Goal: Task Accomplishment & Management: Use online tool/utility

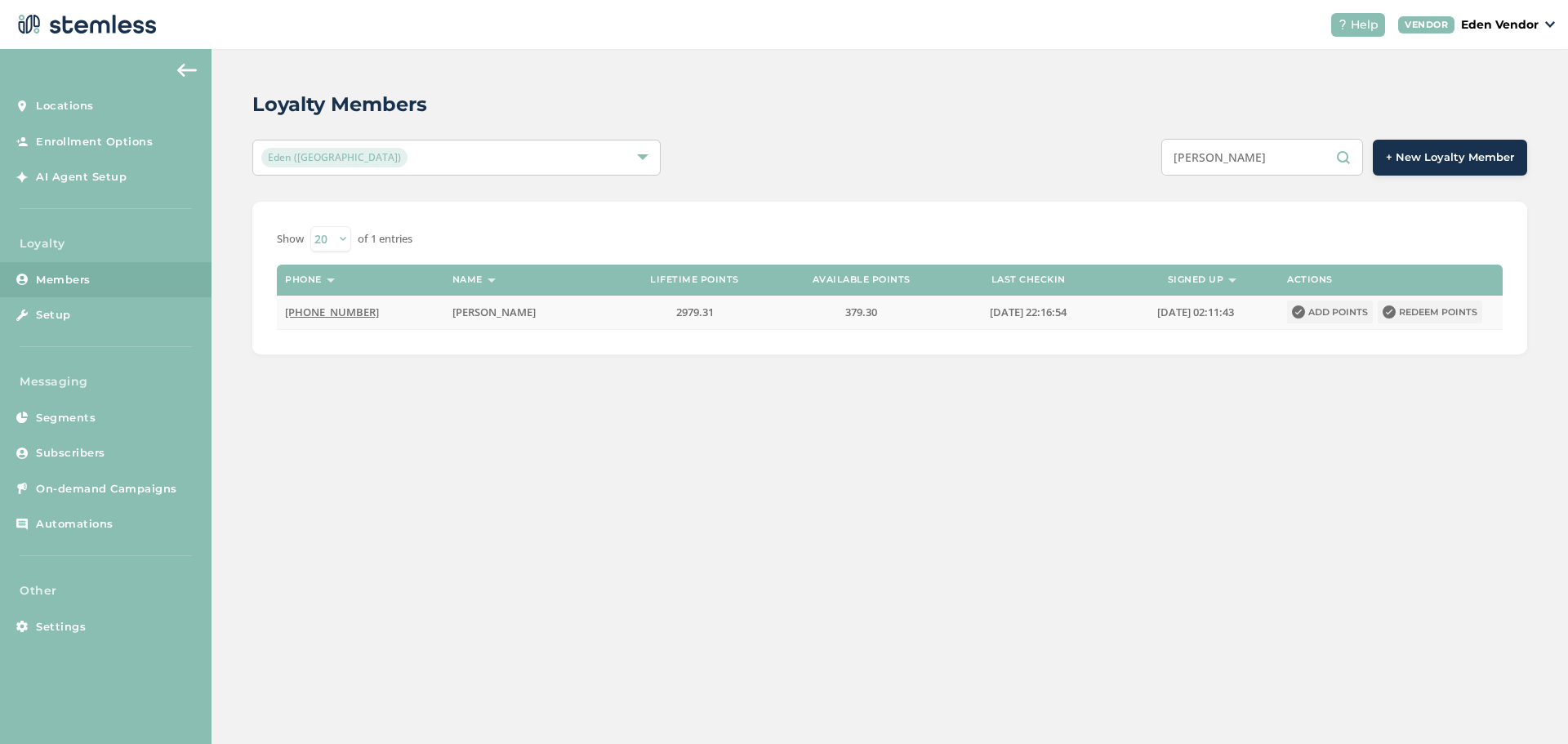
type input "[PERSON_NAME]"
click at [1433, 309] on button "Redeem points" at bounding box center [1431, 312] width 104 height 23
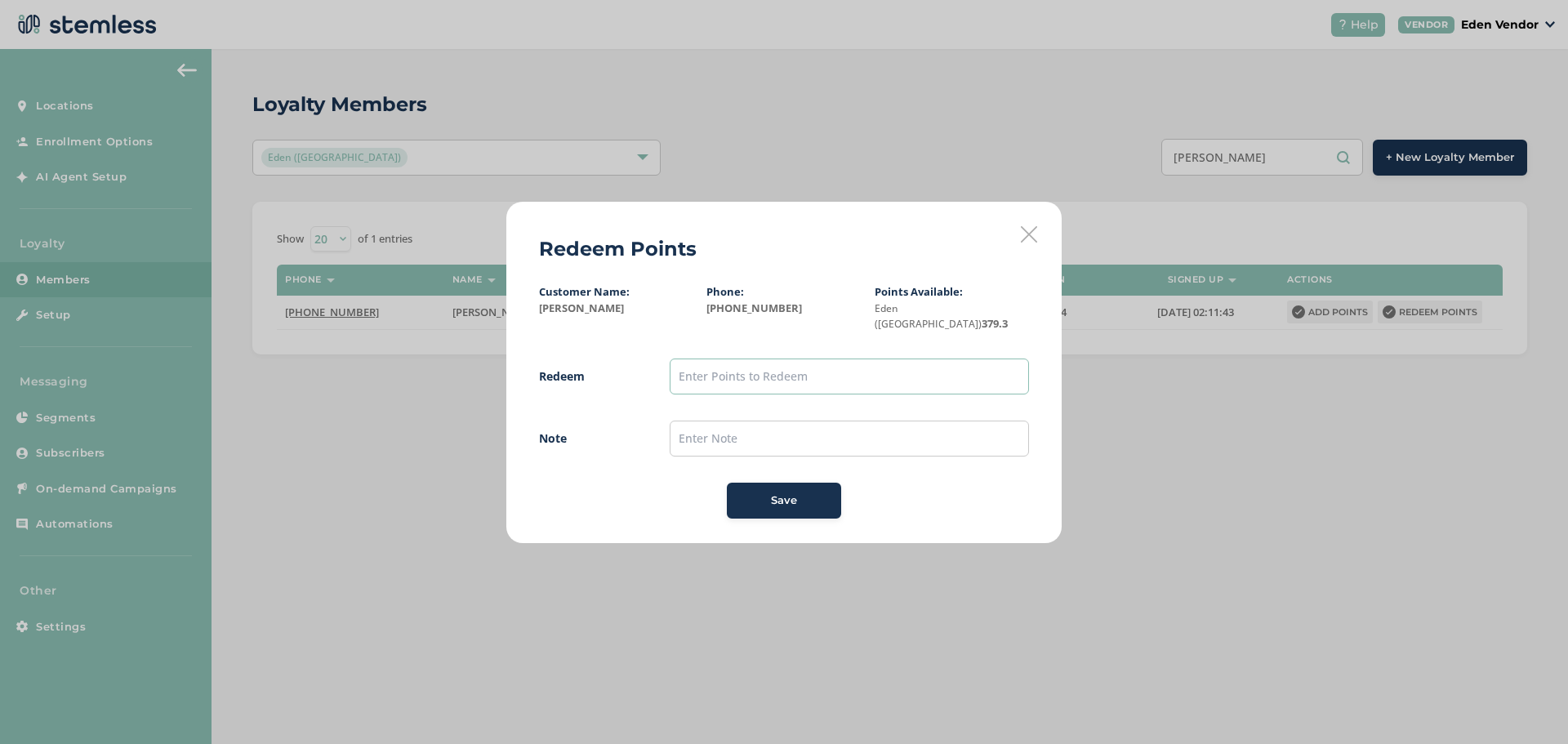
click at [732, 366] on input "text" at bounding box center [850, 376] width 359 height 36
click at [717, 433] on input "text" at bounding box center [850, 438] width 359 height 36
click at [697, 366] on input "300" at bounding box center [850, 376] width 359 height 36
type input "3"
type input "100"
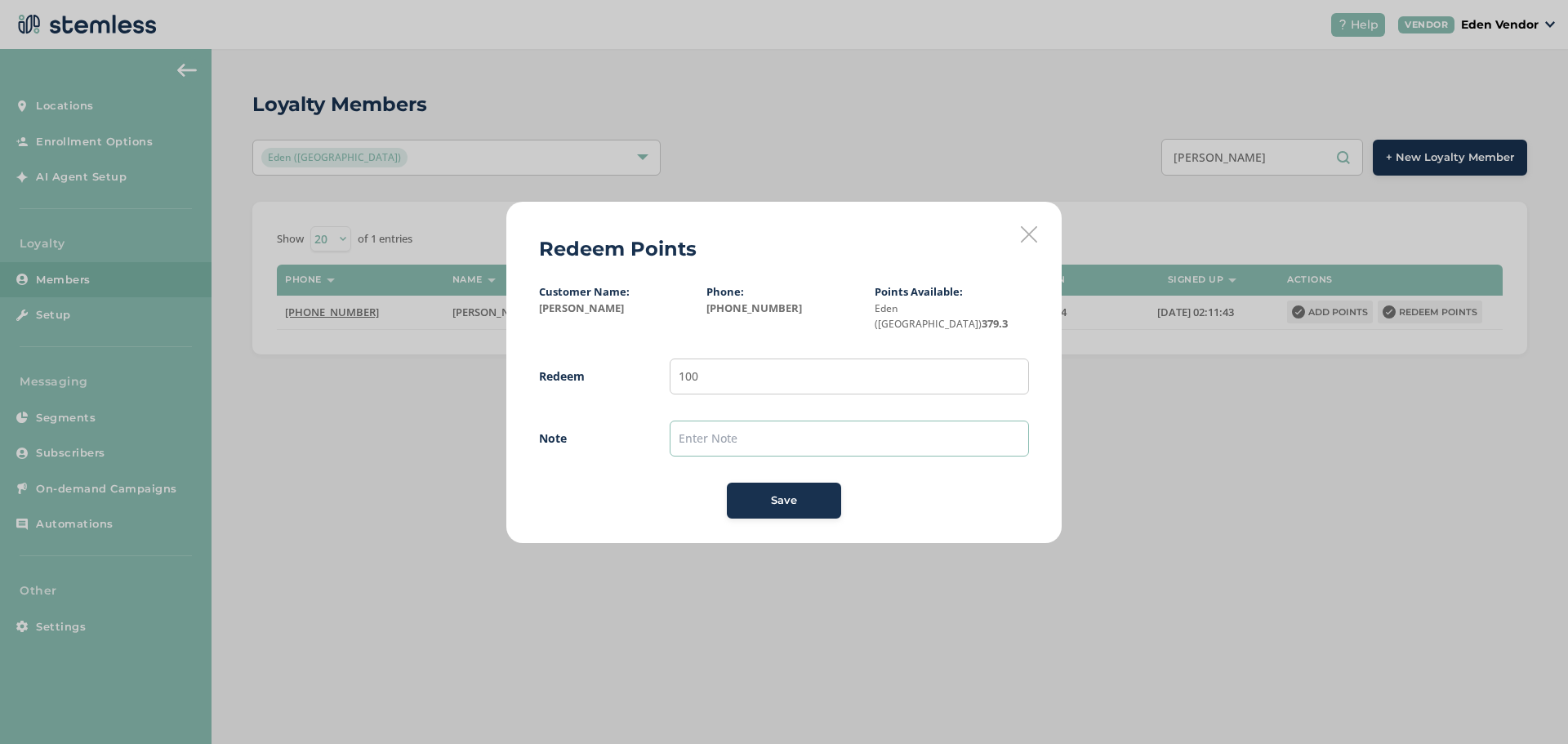
click at [685, 421] on input "text" at bounding box center [850, 438] width 359 height 36
type input "9/3"
click at [779, 493] on span "Save" at bounding box center [784, 501] width 27 height 16
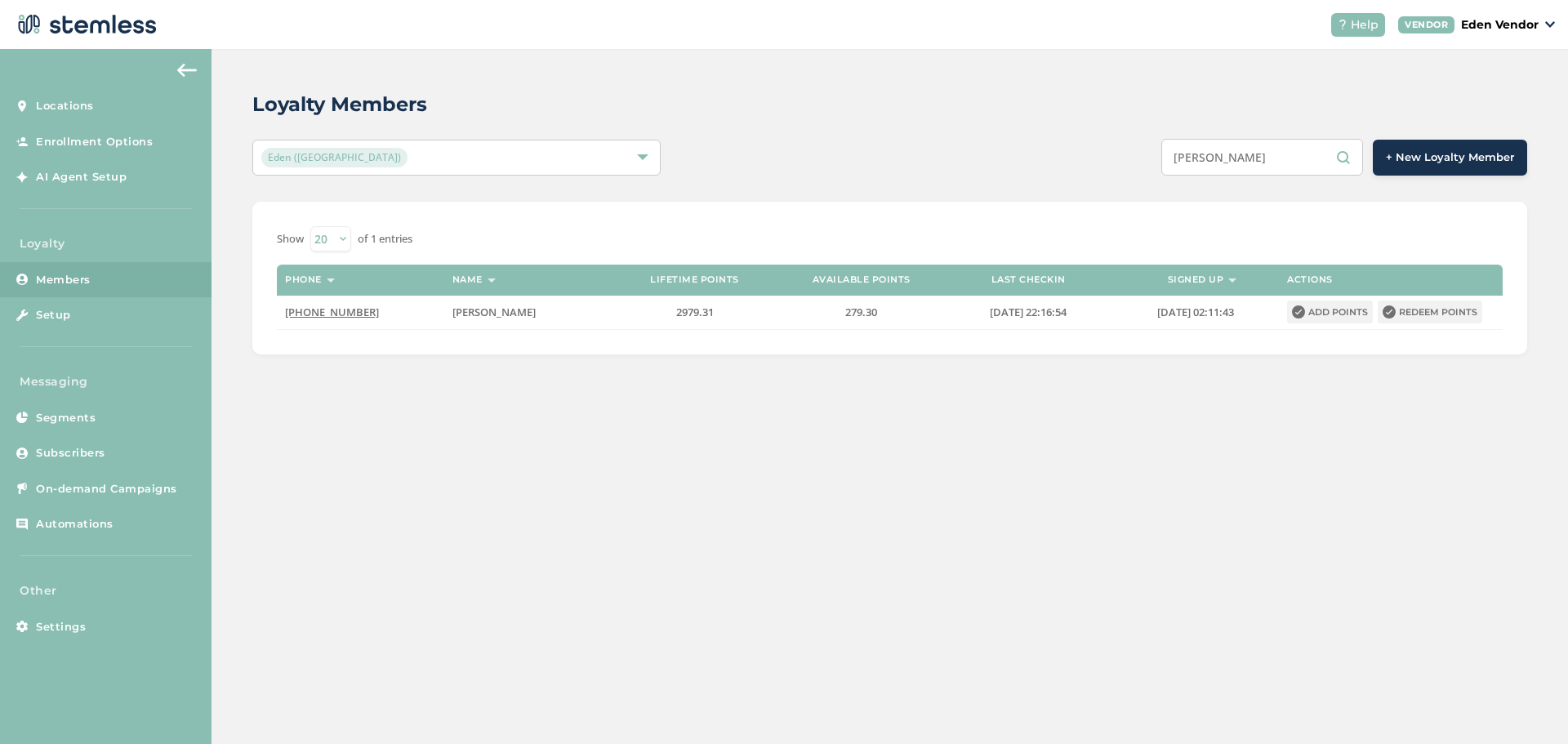
drag, startPoint x: 1292, startPoint y: 161, endPoint x: 1168, endPoint y: 179, distance: 125.3
click at [1178, 176] on div "Loyalty Members Eden (Okmulgee) [PERSON_NAME] + New Loyalty Member Show 20 50 1…" at bounding box center [890, 222] width 1357 height 346
